Goal: Information Seeking & Learning: Learn about a topic

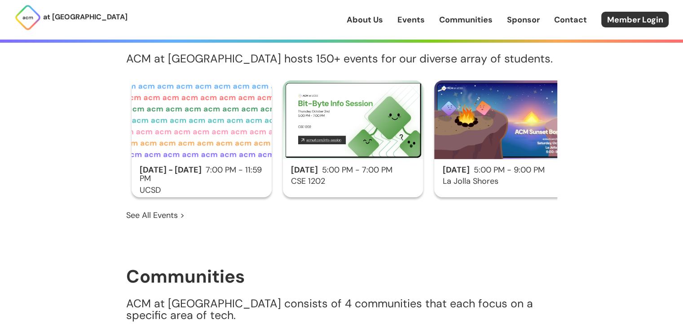
scroll to position [509, 0]
click at [367, 151] on div "[DATE] 5:00 PM - 7:00 PM CSE 1202" at bounding box center [353, 138] width 140 height 117
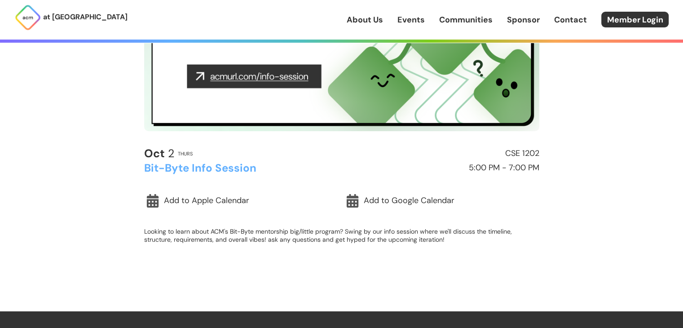
scroll to position [182, 0]
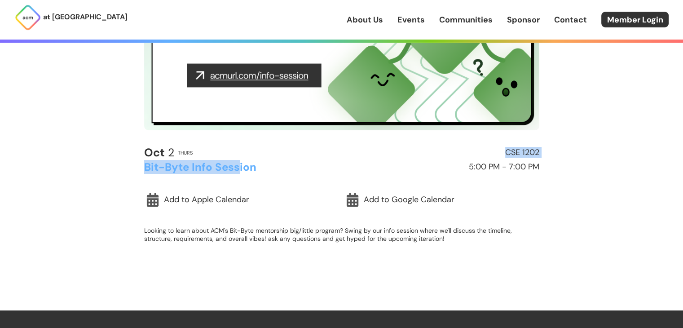
drag, startPoint x: 269, startPoint y: 143, endPoint x: 239, endPoint y: 164, distance: 36.1
click at [239, 164] on div "[DATE] Thurs CSE 1202 Bit-Byte Info Session 5:00 PM - 7:00 PM" at bounding box center [341, 159] width 395 height 27
click at [239, 164] on h2 "Bit-Byte Info Session" at bounding box center [241, 167] width 194 height 12
click at [284, 72] on img at bounding box center [341, 19] width 395 height 222
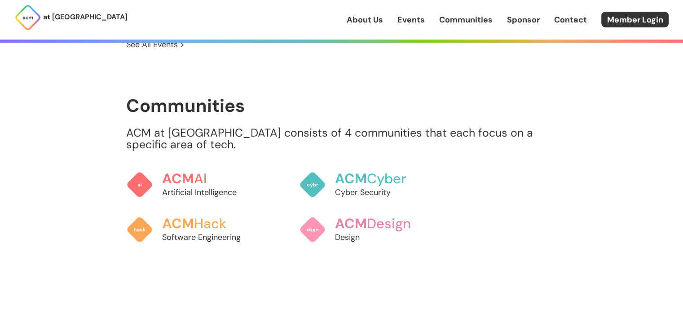
scroll to position [683, 0]
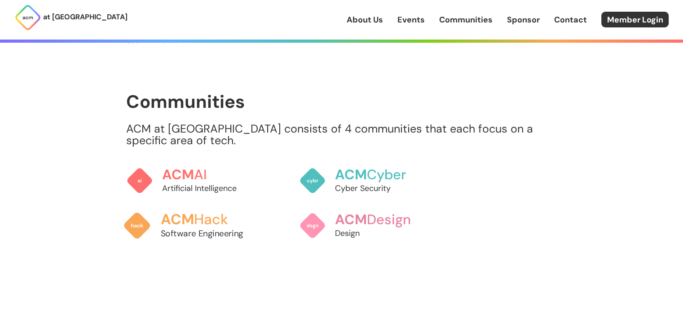
click at [197, 227] on p "Software Engineering" at bounding box center [209, 233] width 99 height 12
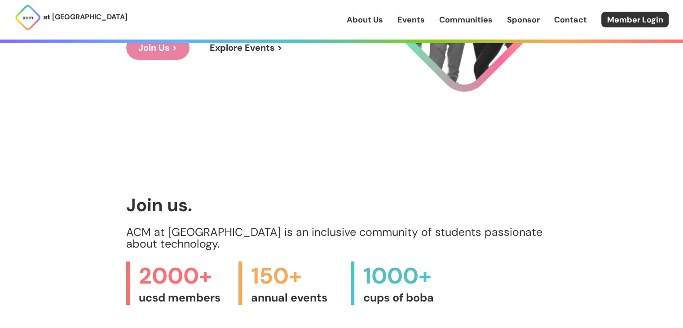
scroll to position [164, 0]
